Goal: Task Accomplishment & Management: Manage account settings

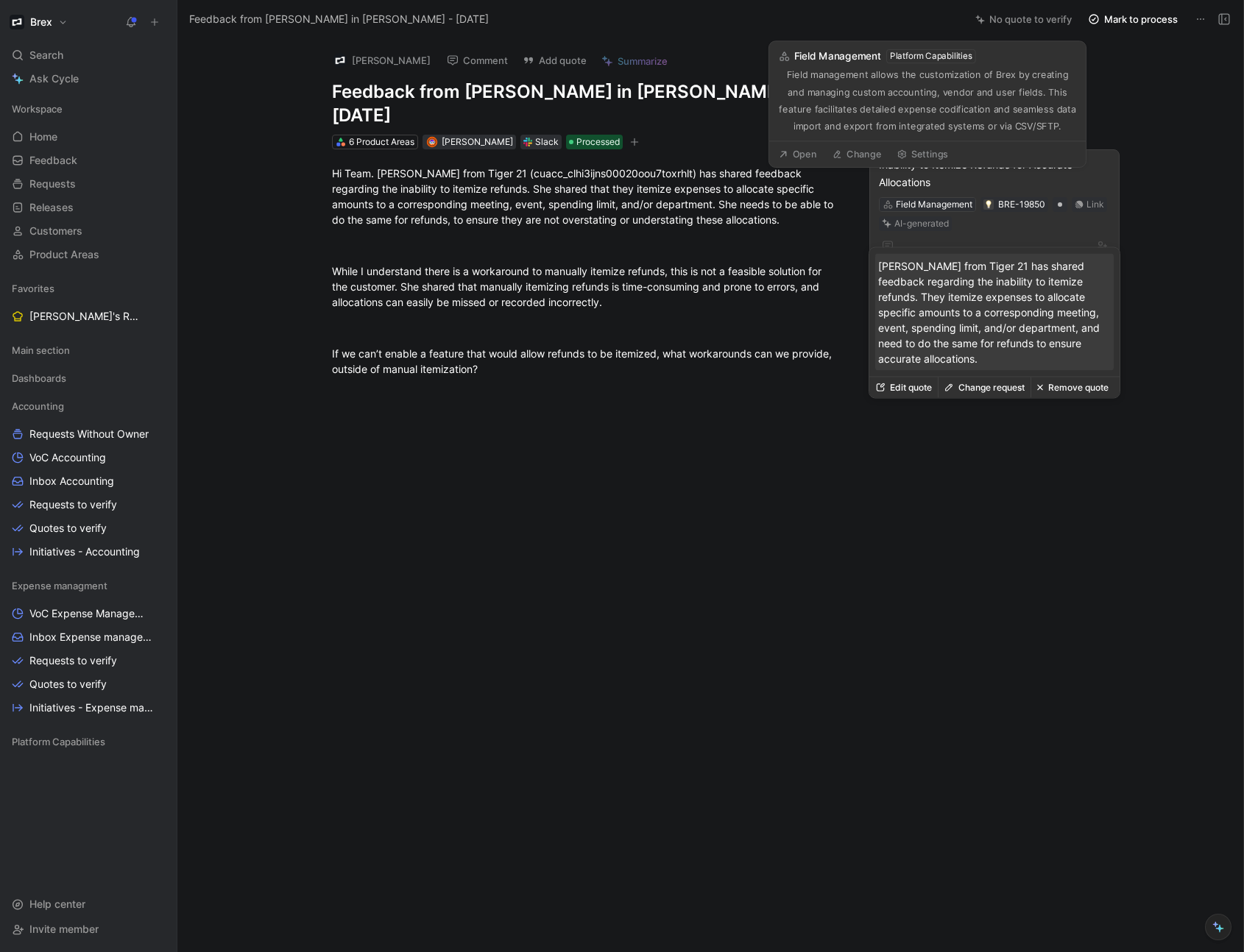
click at [942, 197] on div "Field Management" at bounding box center [934, 204] width 76 height 15
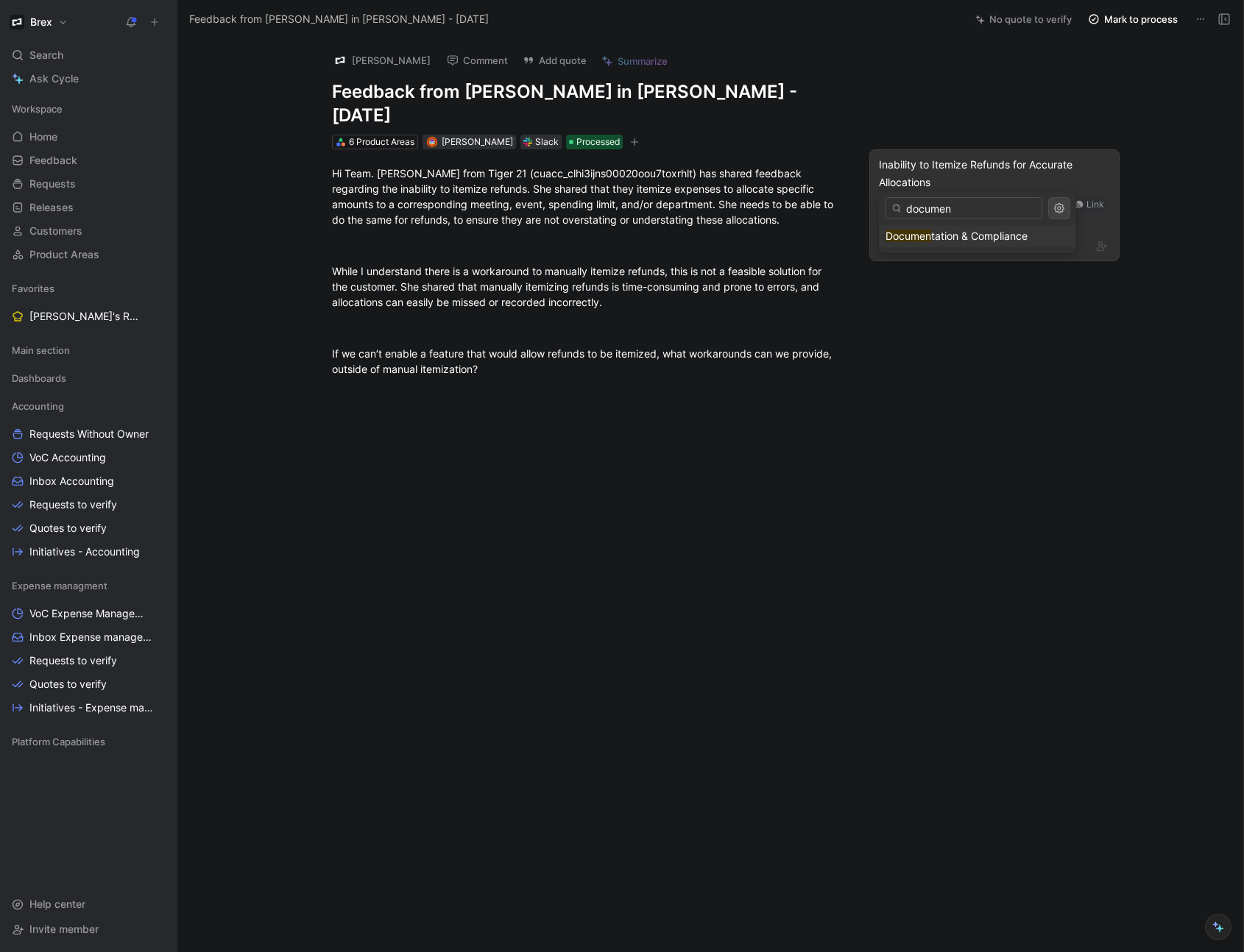
type input "documen"
click at [968, 242] on div "Documen tation & Compliance" at bounding box center [977, 236] width 184 height 17
click at [933, 174] on button "Verify" at bounding box center [927, 176] width 51 height 21
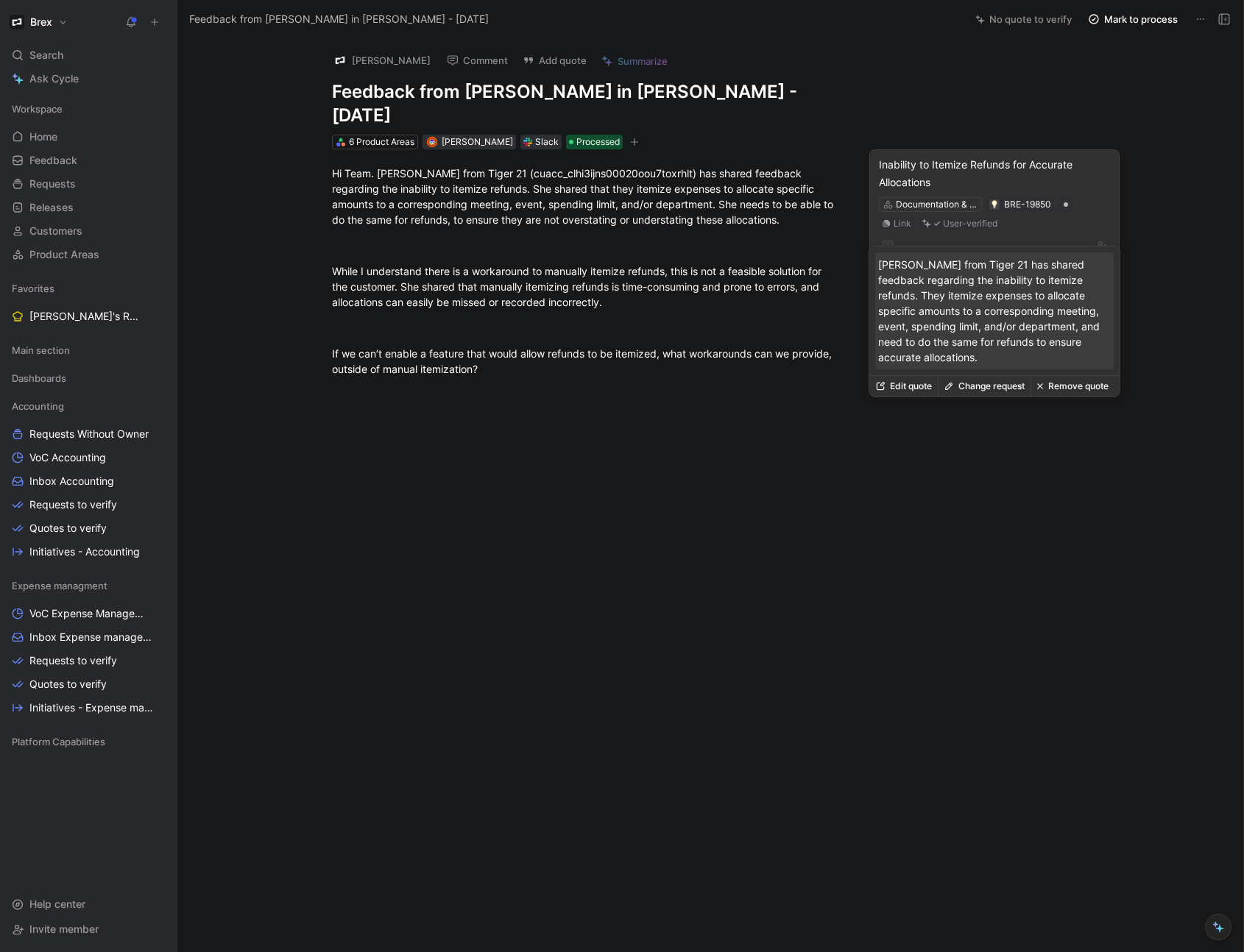
click at [973, 158] on div "Inability to Itemize Refunds for Accurate Allocations" at bounding box center [994, 173] width 231 height 36
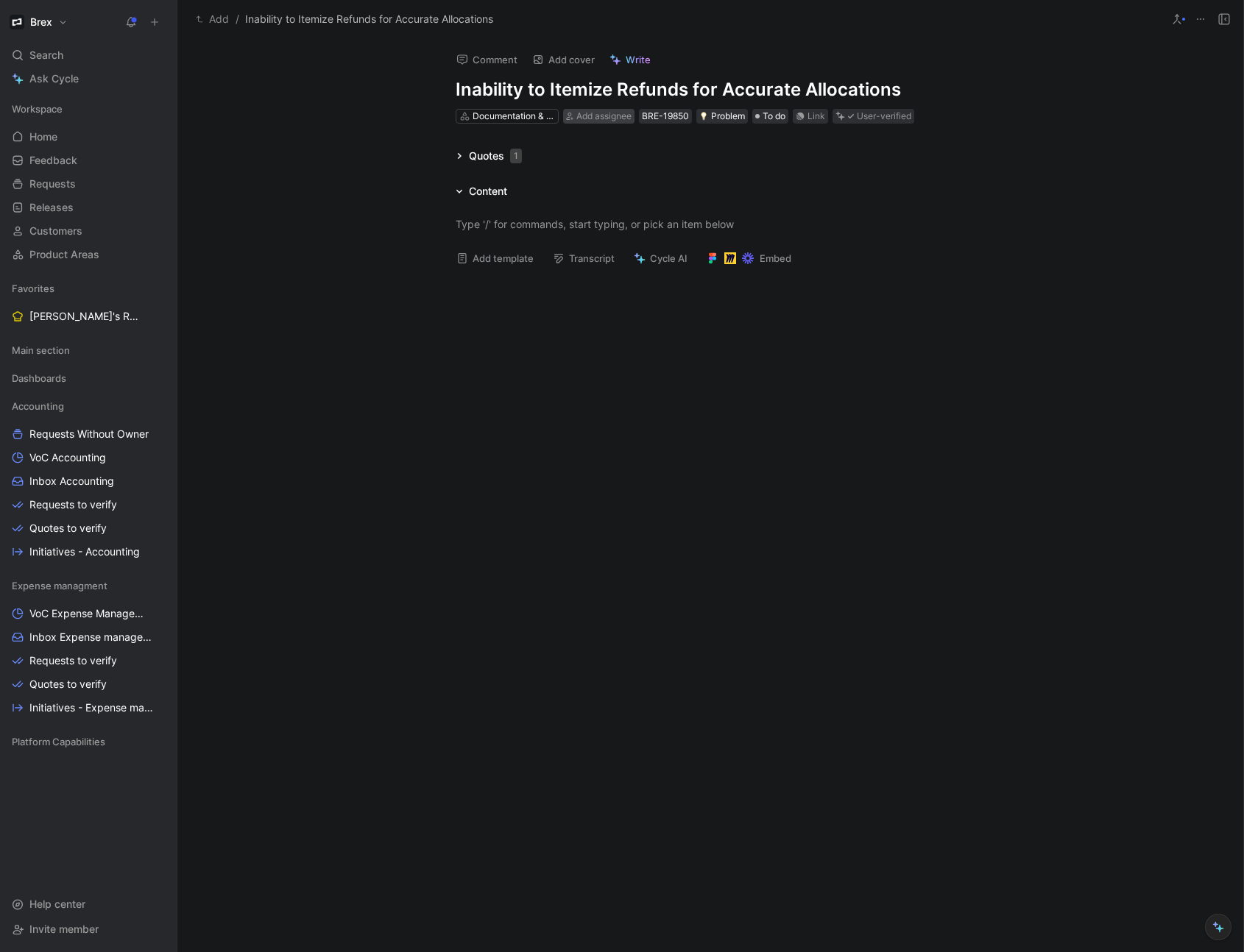
click at [574, 118] on div "Add assignee" at bounding box center [599, 117] width 71 height 15
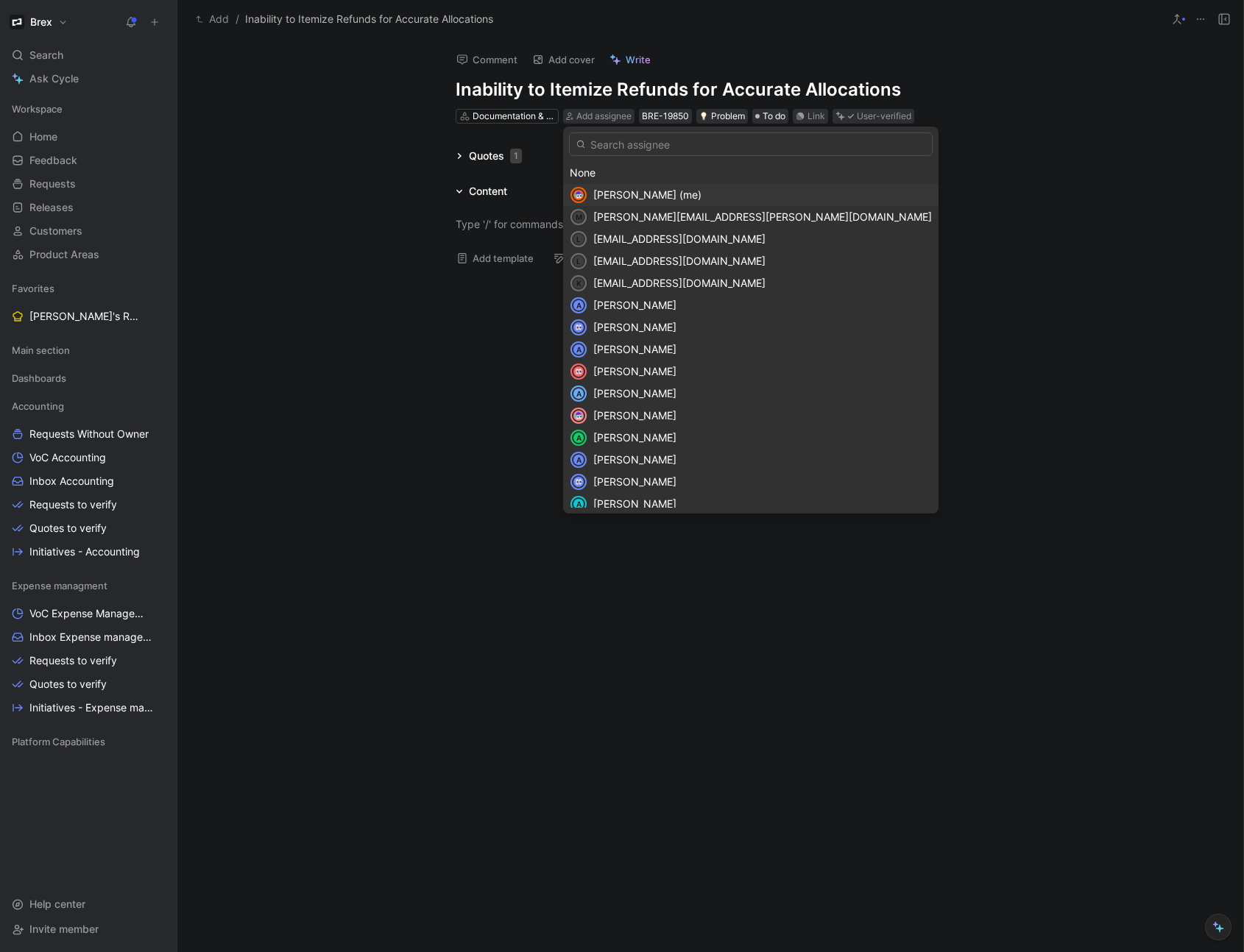
click at [615, 191] on span "[PERSON_NAME] (me)" at bounding box center [648, 195] width 108 height 12
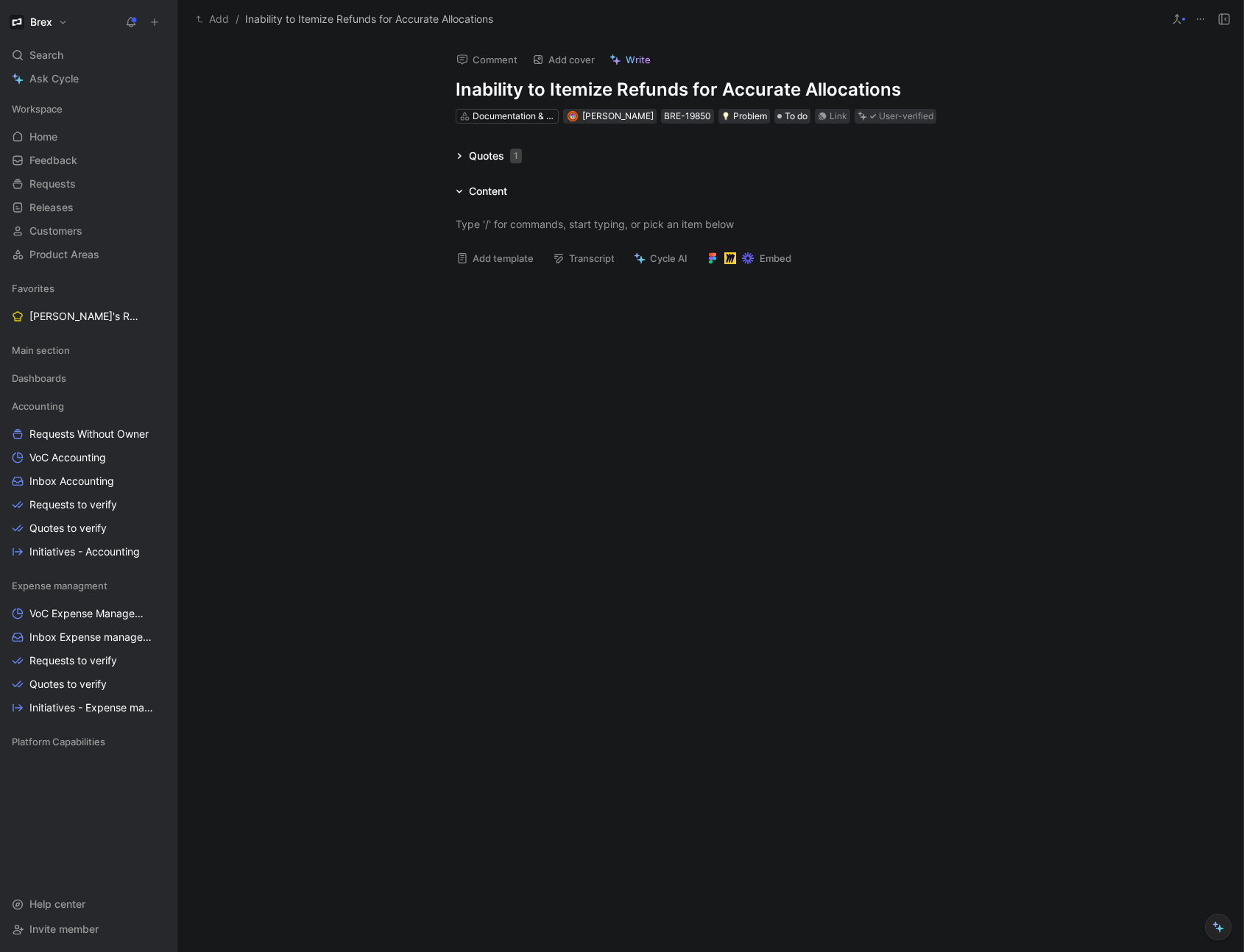
click at [217, 17] on button "Add" at bounding box center [212, 18] width 41 height 17
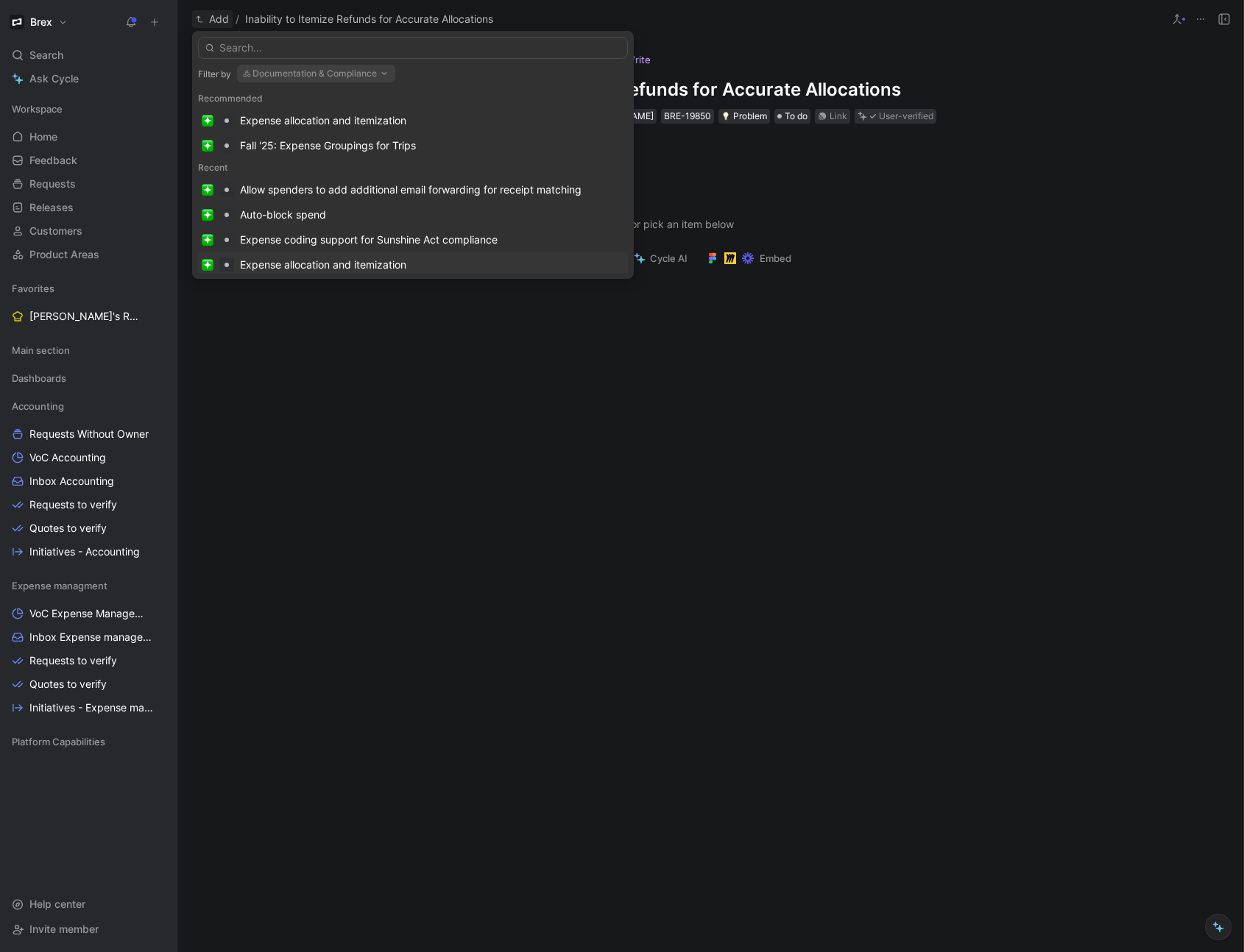
click at [358, 265] on div "Expense allocation and itemization" at bounding box center [323, 264] width 166 height 17
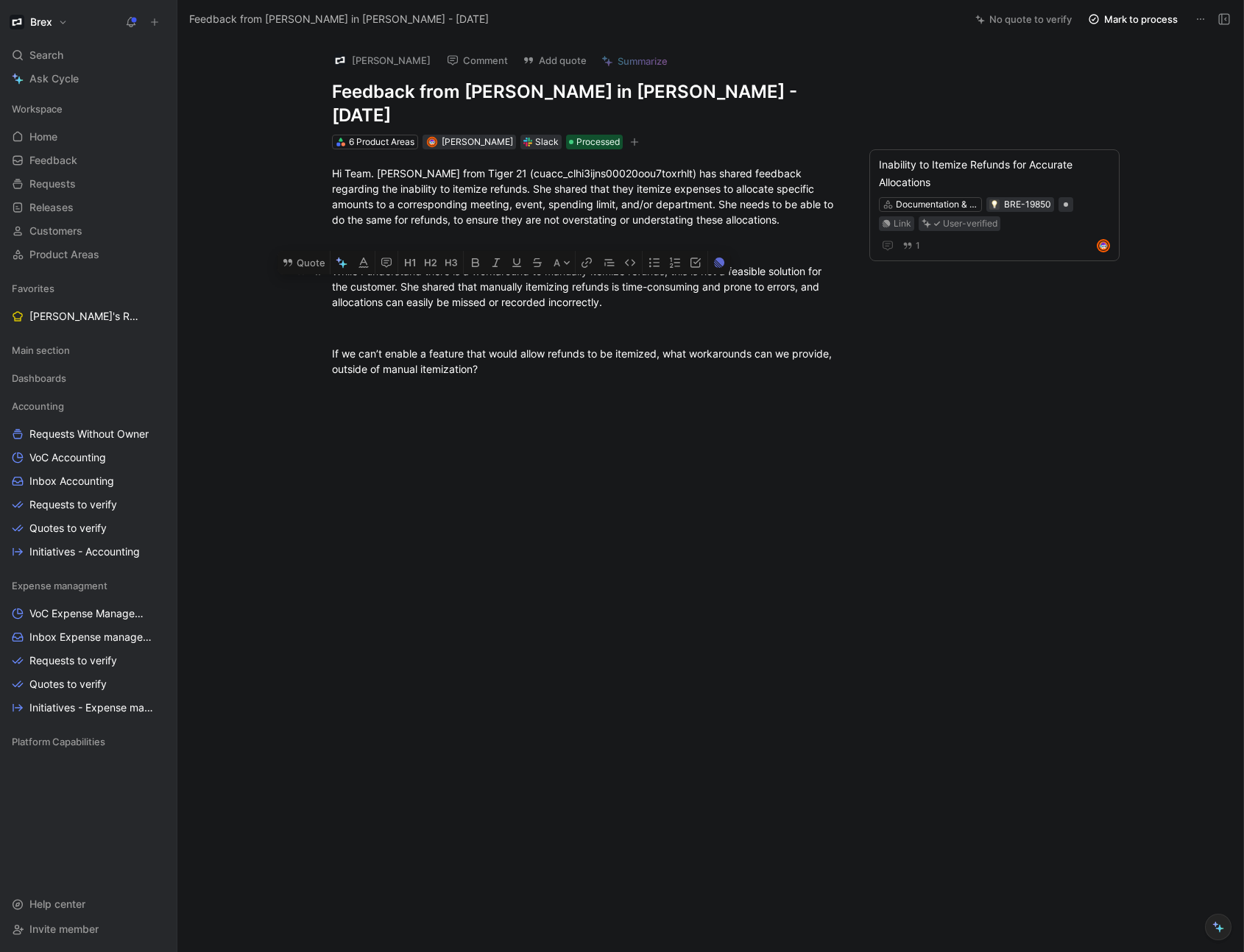
drag, startPoint x: 402, startPoint y: 263, endPoint x: 663, endPoint y: 283, distance: 261.8
click at [663, 283] on div "While I understand there is a workaround to manually itemize refunds, this is n…" at bounding box center [586, 286] width 509 height 46
click at [287, 259] on icon at bounding box center [287, 262] width 9 height 7
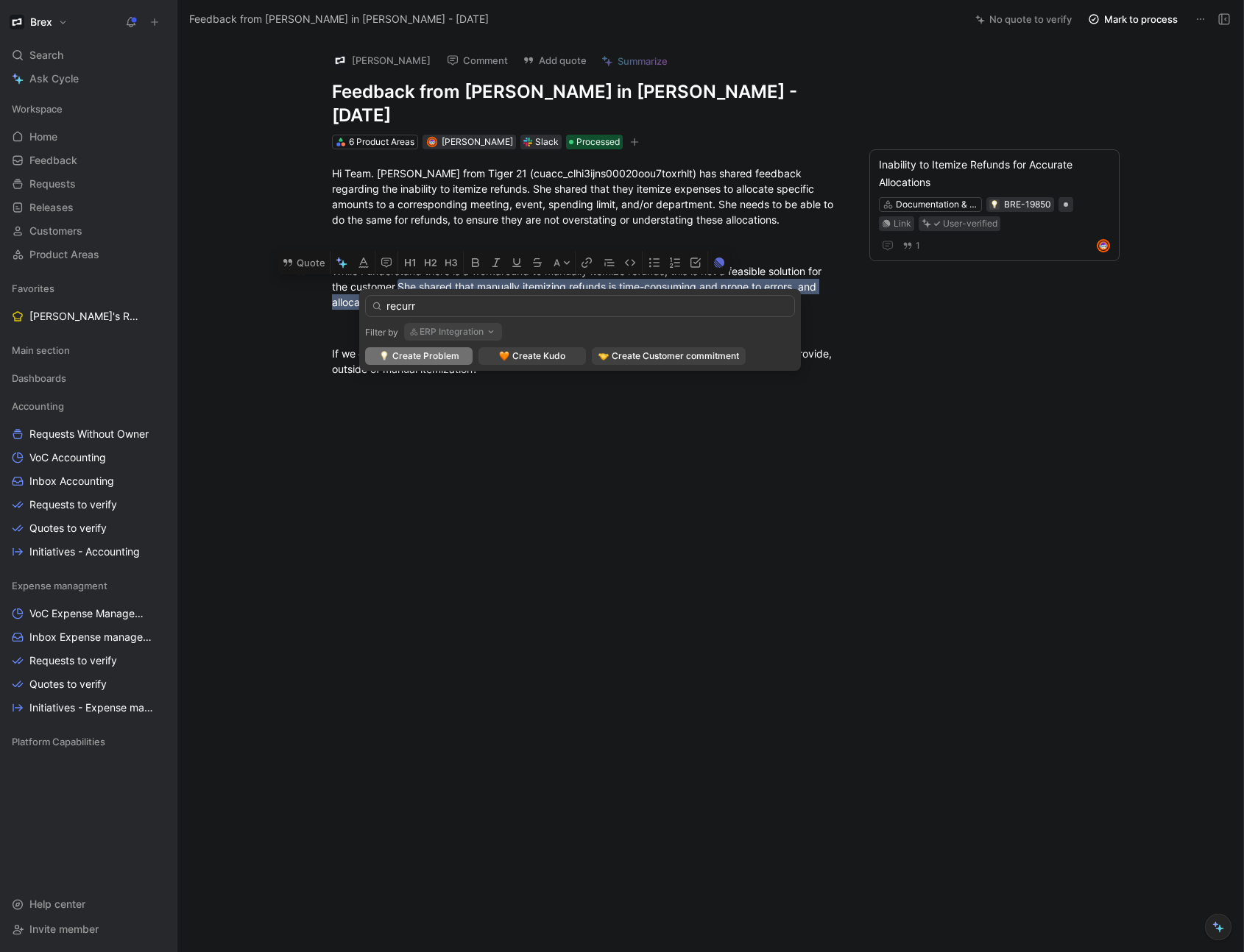
type input "recurr"
click at [448, 334] on button "ERP Integration" at bounding box center [453, 331] width 98 height 17
type input "docu"
click at [468, 400] on div "Docu mentation & Compliance" at bounding box center [508, 391] width 205 height 22
click at [442, 309] on input "recurr" at bounding box center [580, 305] width 430 height 22
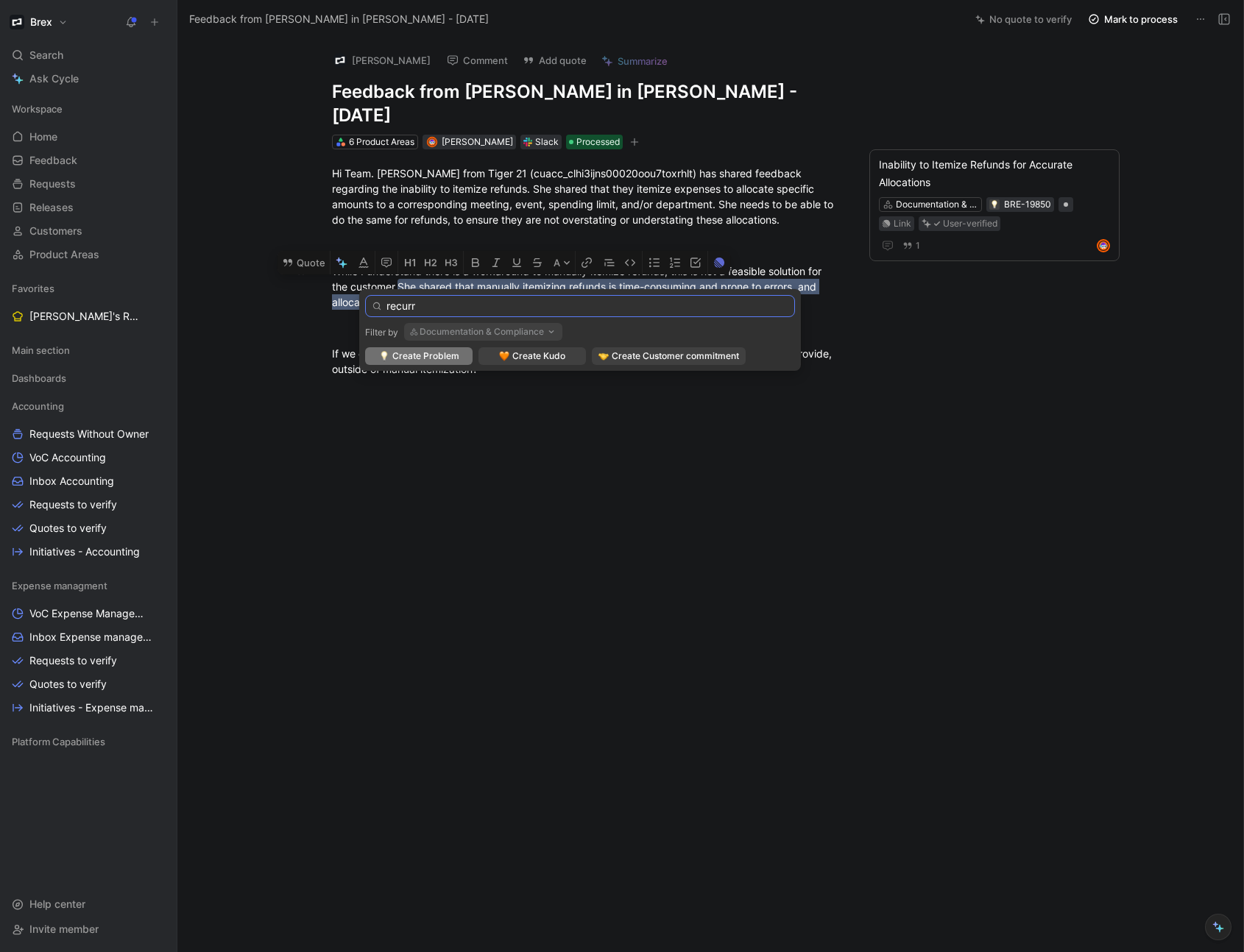
drag, startPoint x: 446, startPoint y: 309, endPoint x: 362, endPoint y: 310, distance: 84.0
click at [362, 310] on div "recurr Filter by Documentation & Compliance Create Problem Create Kudo Create C…" at bounding box center [580, 329] width 441 height 82
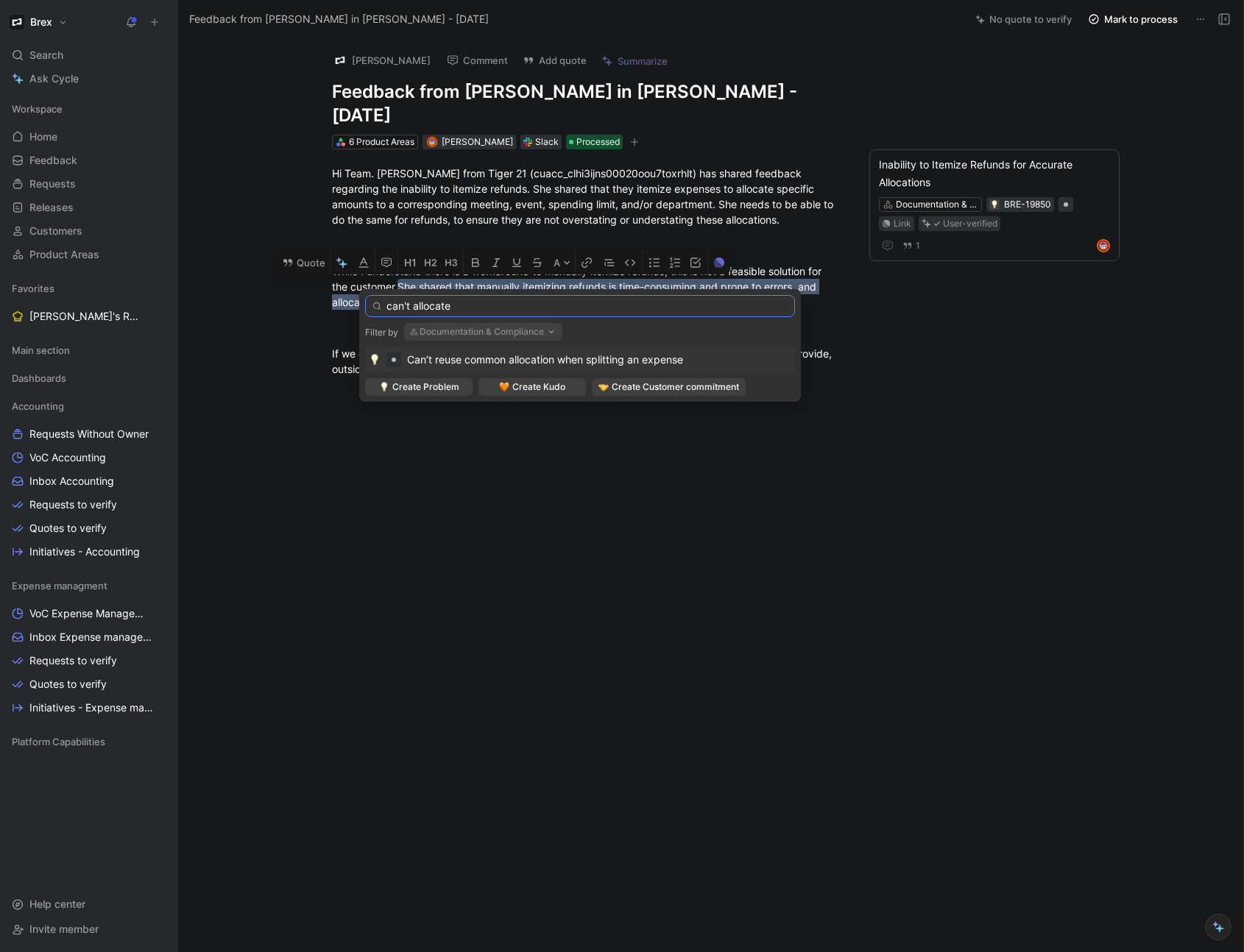
type input "can't allocate"
click at [547, 360] on span "Can’t reuse common allocation when splitting an expense" at bounding box center [545, 359] width 276 height 12
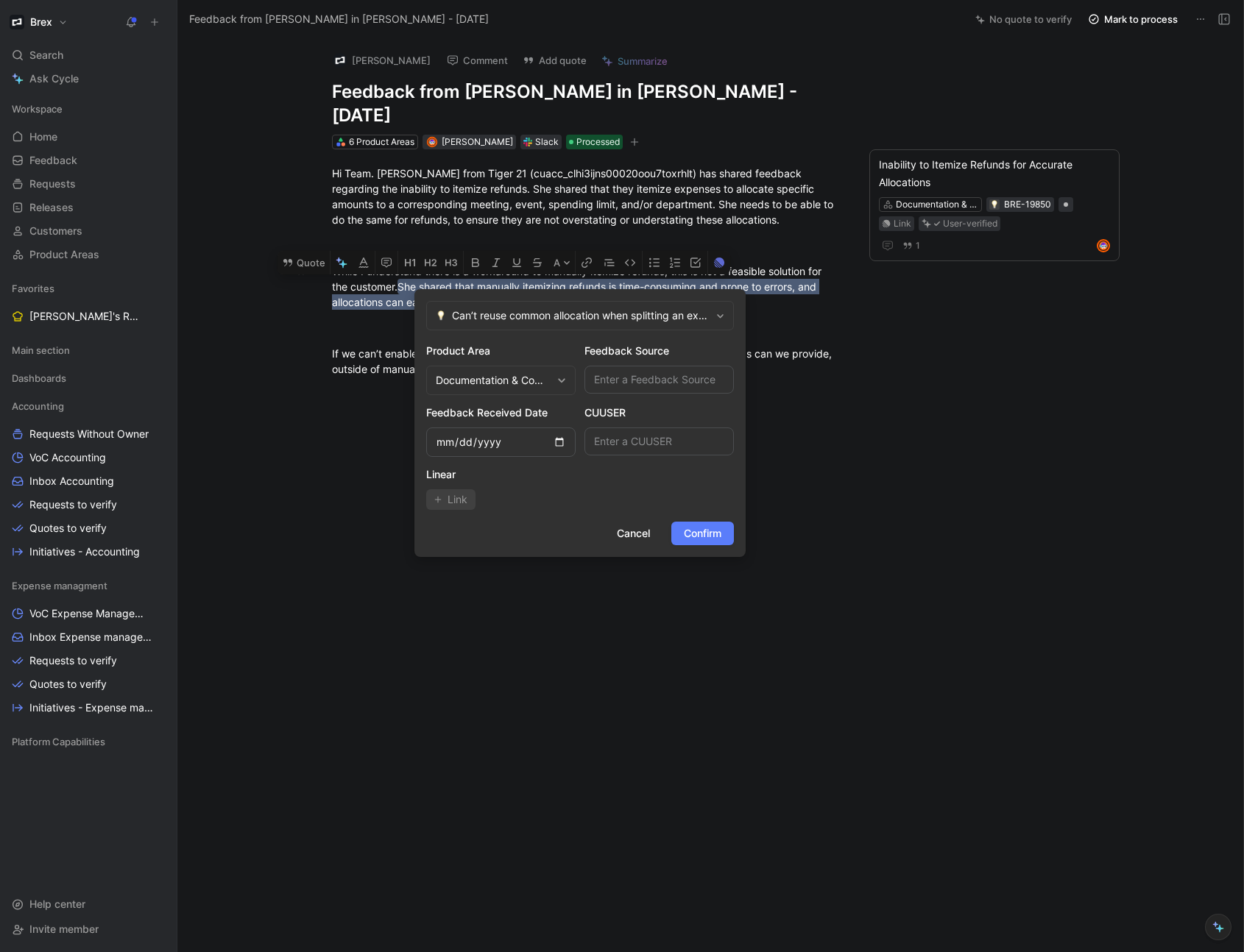
click at [707, 536] on span "Confirm" at bounding box center [702, 533] width 37 height 17
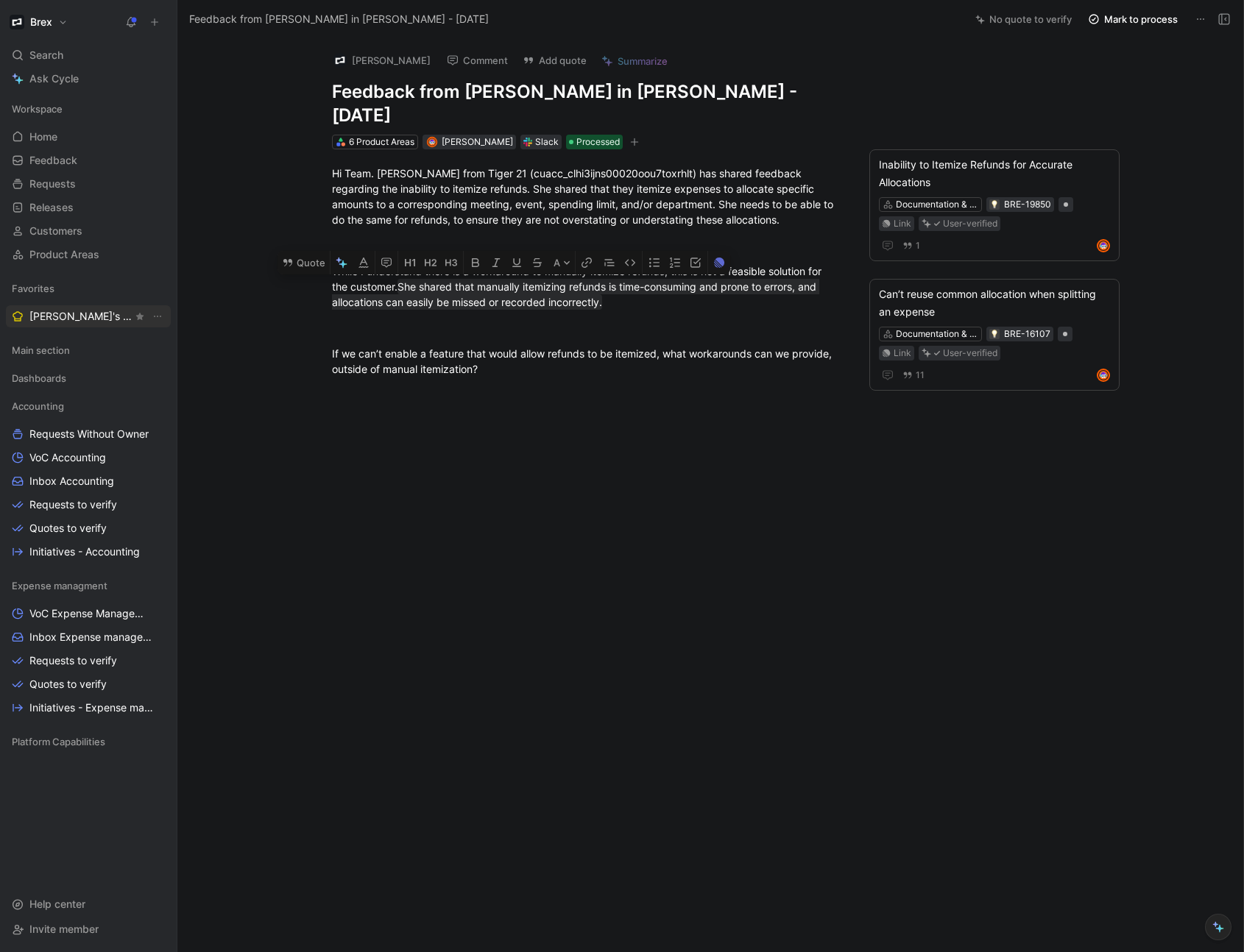
click at [88, 317] on span "[PERSON_NAME]'s Requests" at bounding box center [81, 316] width 103 height 15
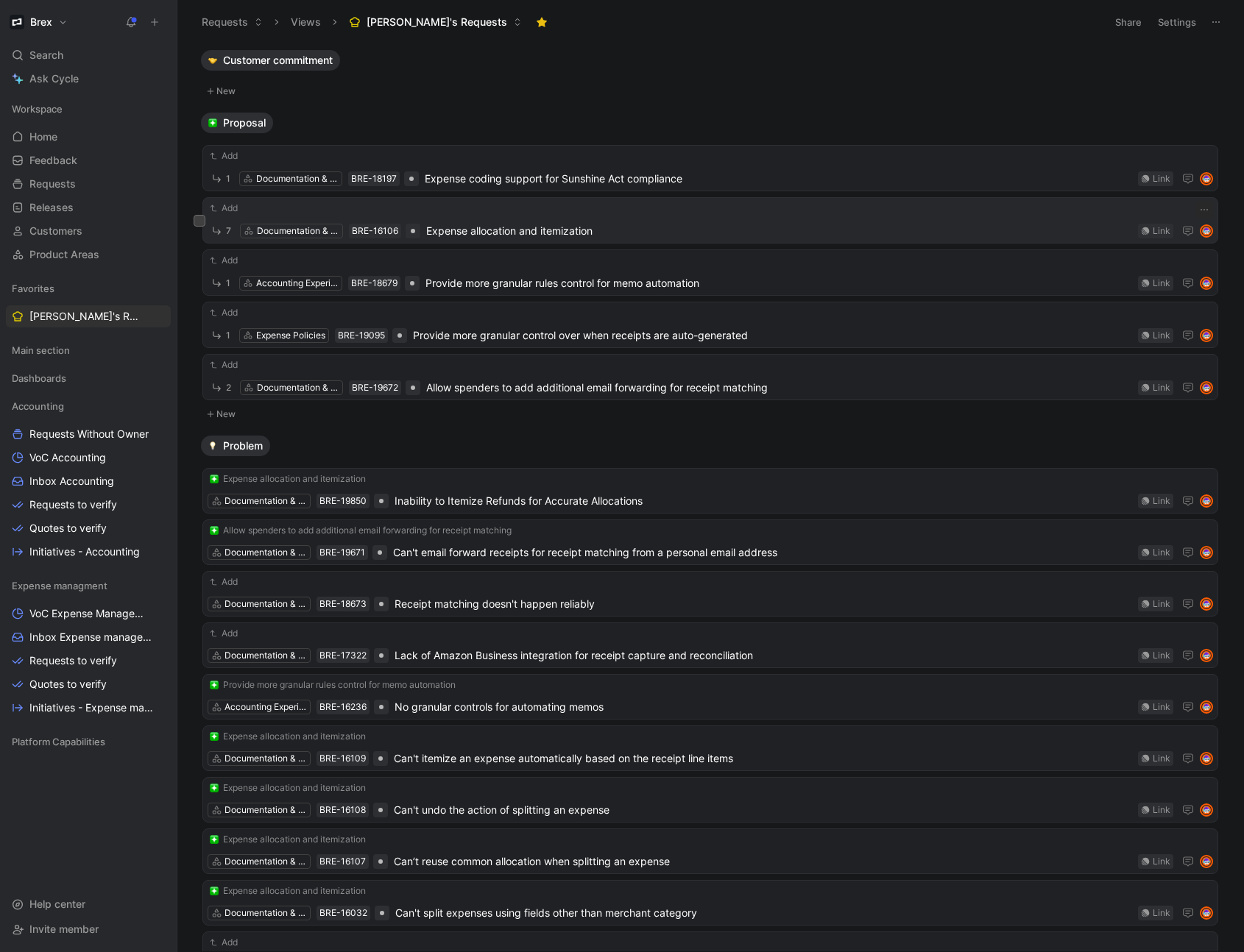
click at [466, 223] on span "Expense allocation and itemization" at bounding box center [779, 230] width 706 height 17
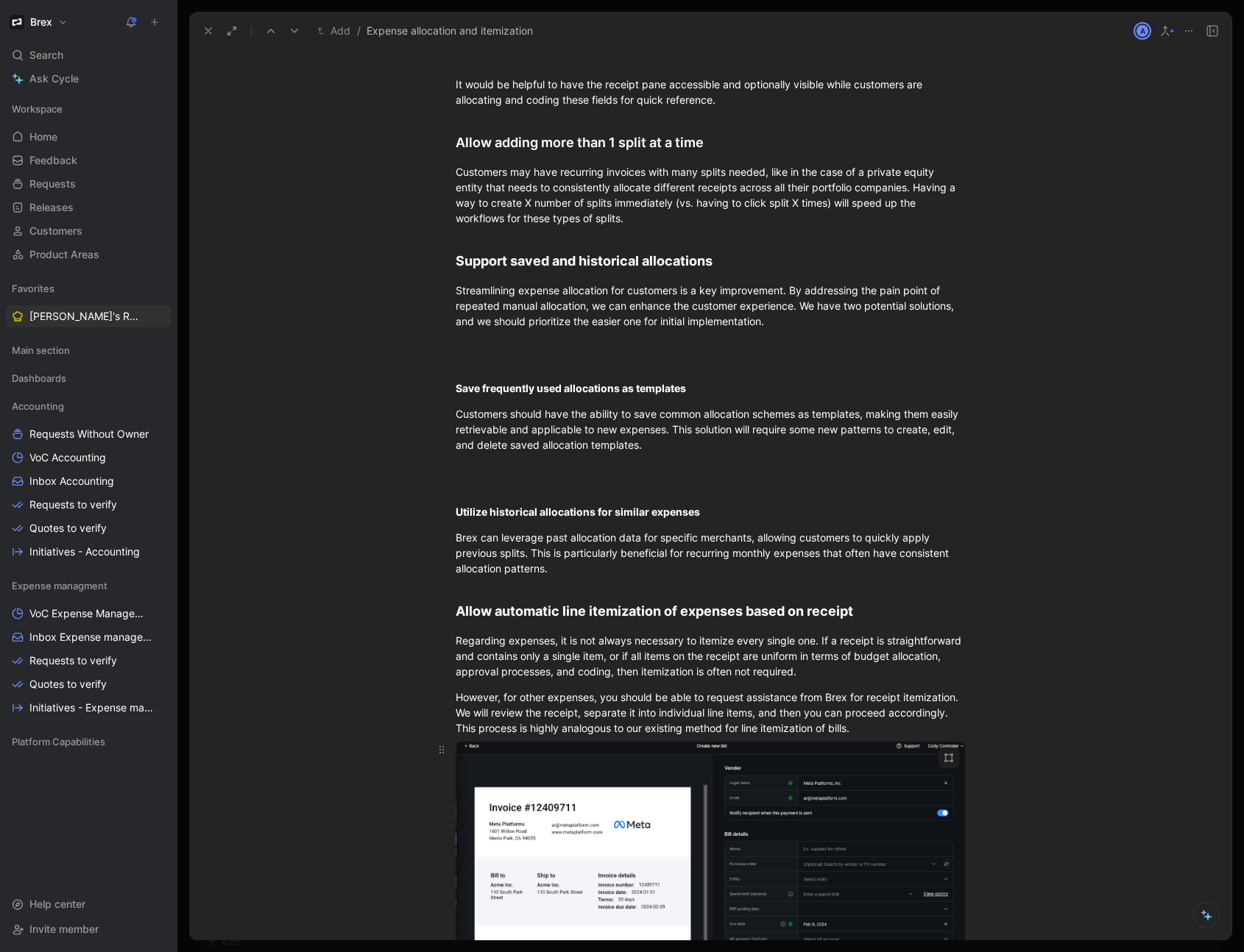
scroll to position [2065, 0]
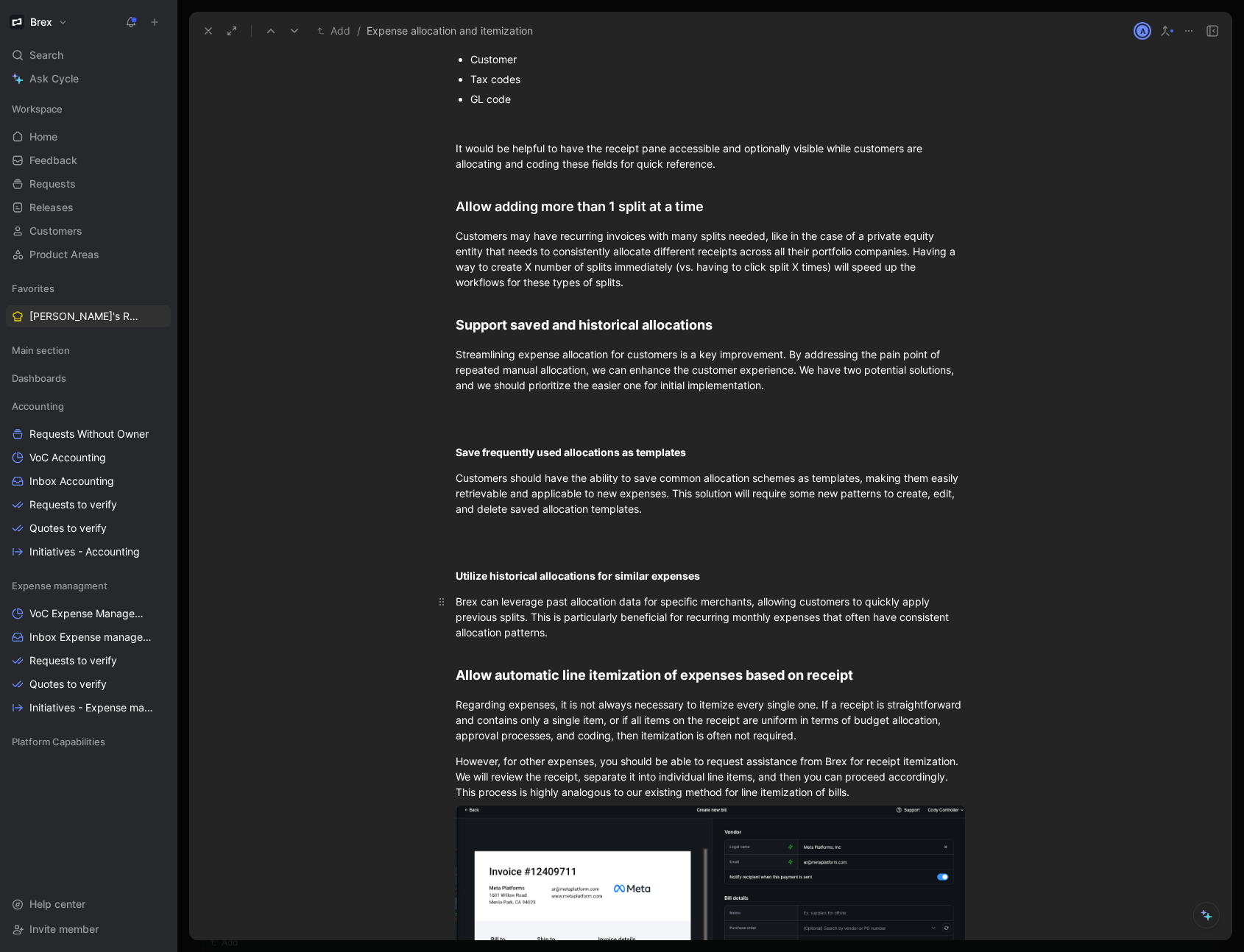
click at [557, 639] on div "Brex can leverage past allocation data for specific merchants, allowing custome…" at bounding box center [710, 617] width 509 height 46
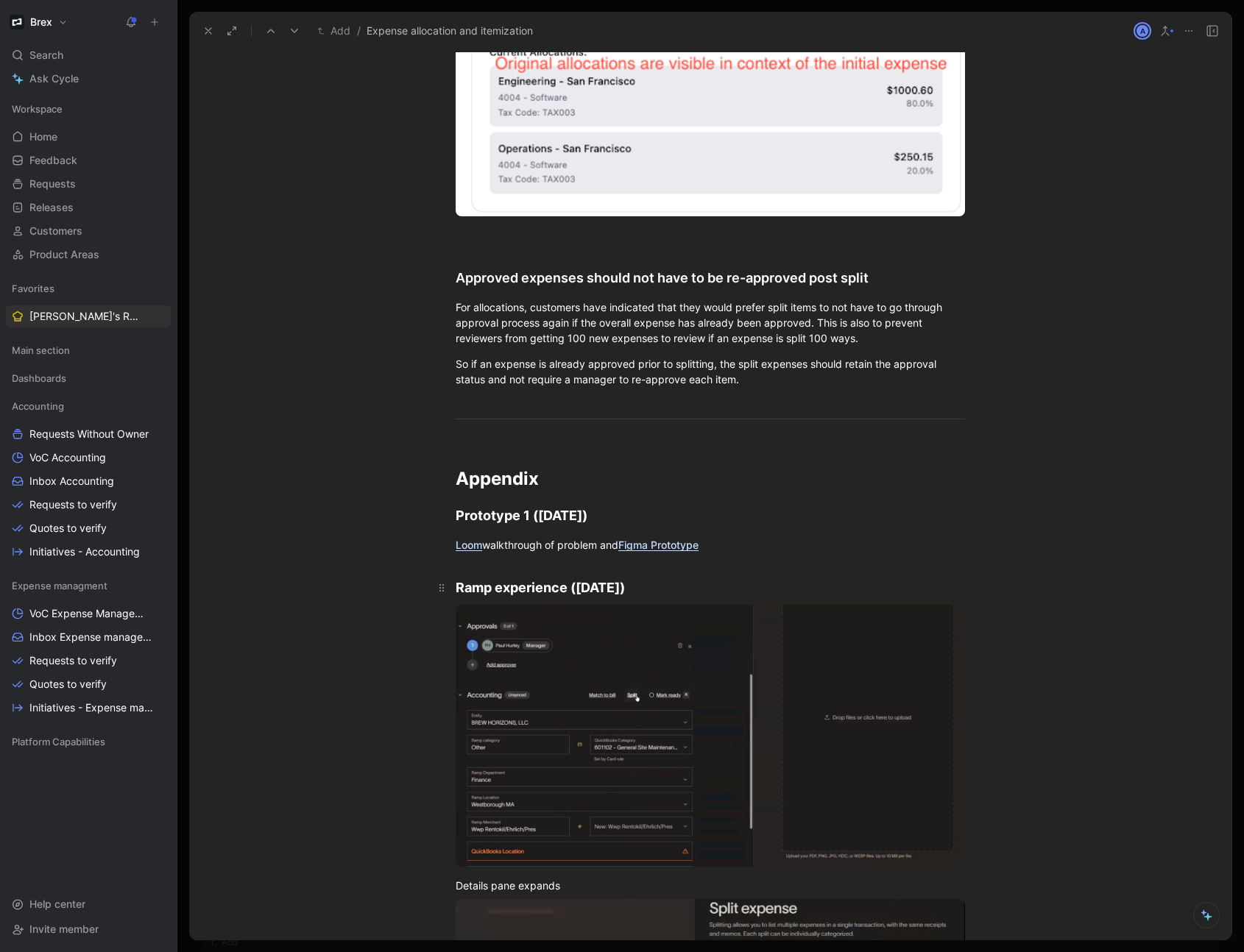
scroll to position [4337, 0]
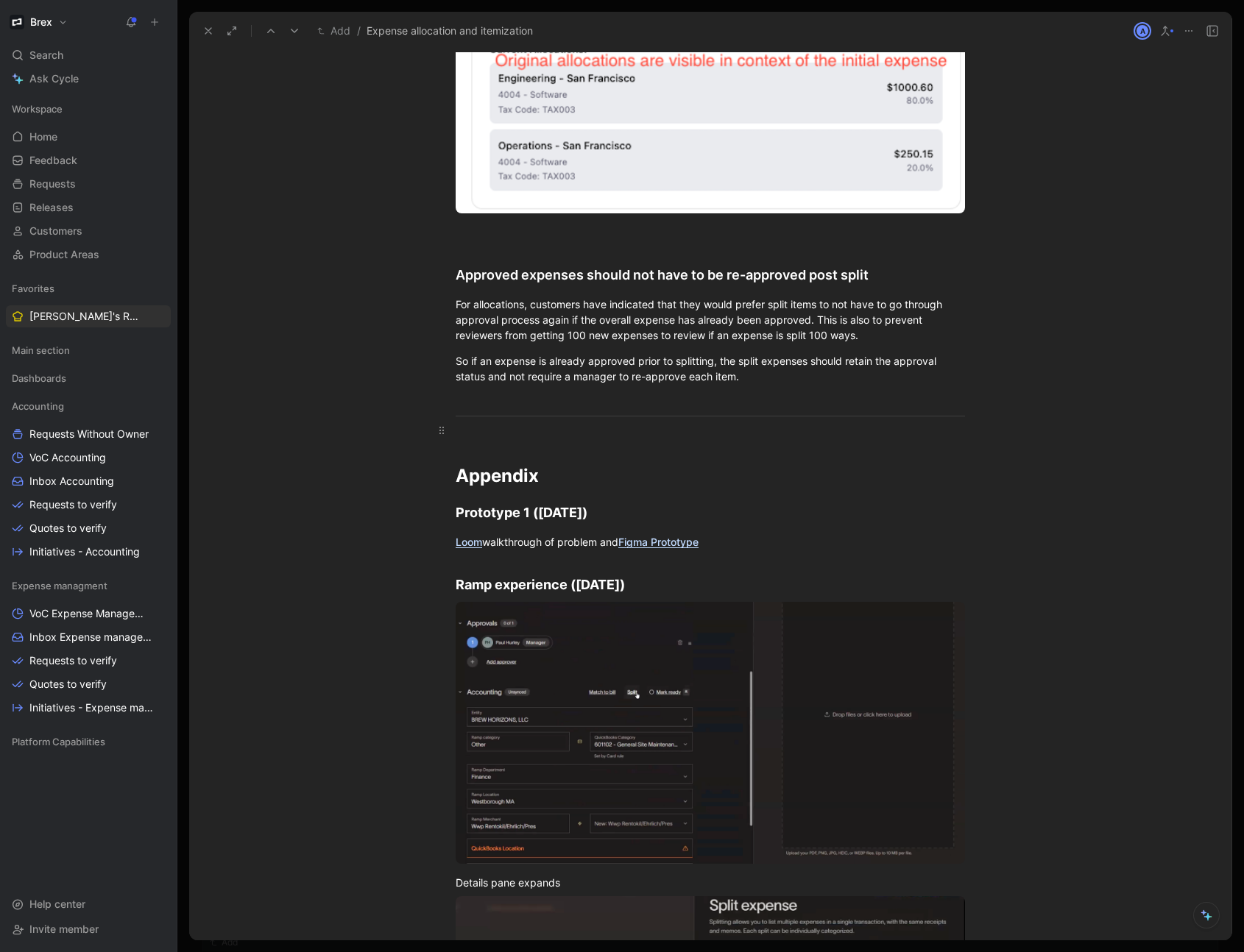
click at [484, 421] on p at bounding box center [711, 430] width 566 height 24
click at [476, 419] on p at bounding box center [711, 430] width 566 height 24
